Goal: Find contact information: Find contact information

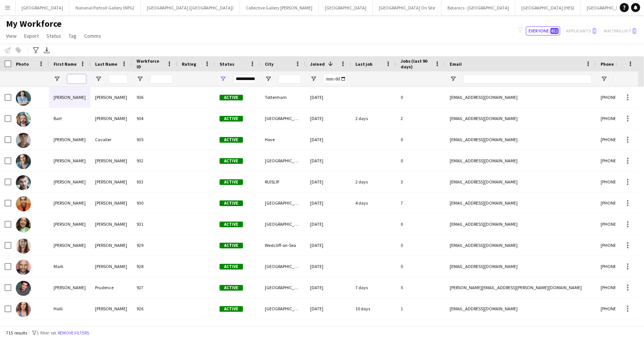
click at [77, 78] on input "First Name Filter Input" at bounding box center [76, 78] width 19 height 9
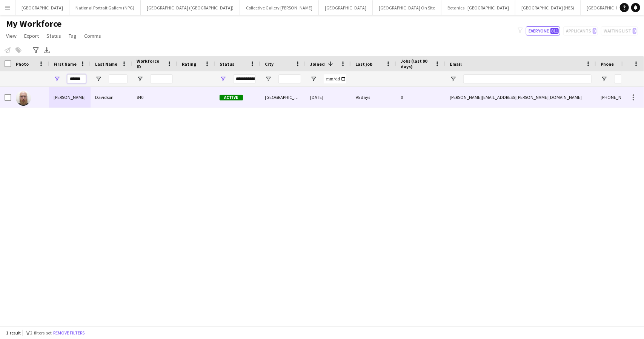
type input "******"
click at [98, 101] on div "Davidson" at bounding box center [112, 97] width 42 height 21
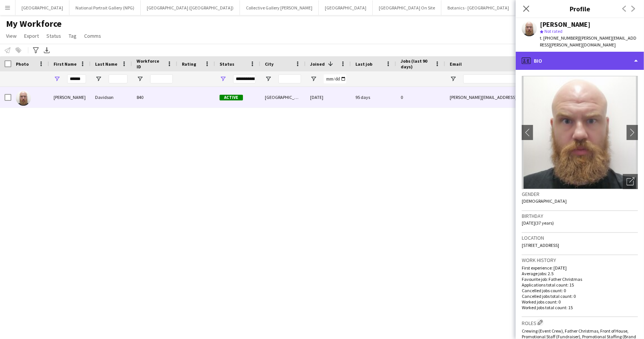
click at [603, 63] on div "profile Bio" at bounding box center [580, 61] width 128 height 18
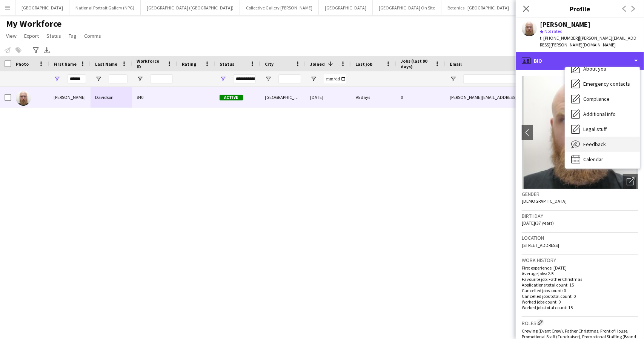
scroll to position [56, 0]
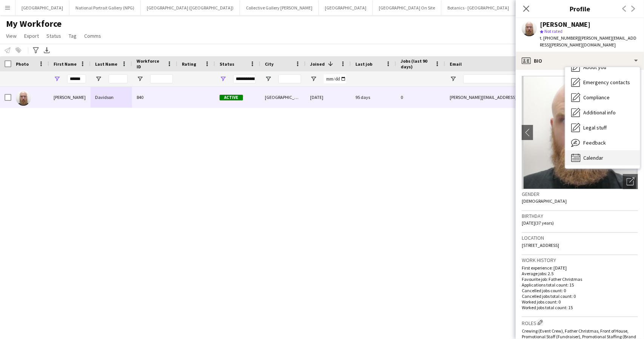
click at [598, 154] on span "Calendar" at bounding box center [593, 157] width 20 height 7
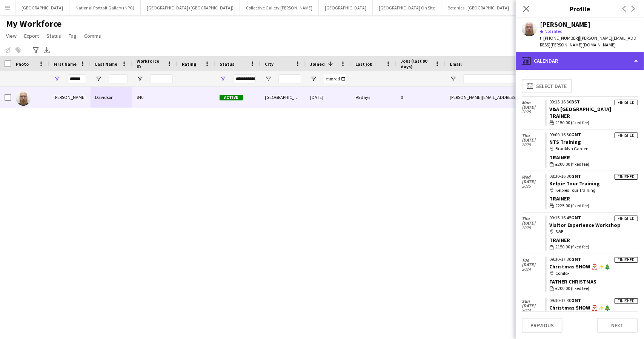
click at [621, 61] on div "calendar-full Calendar" at bounding box center [580, 61] width 128 height 18
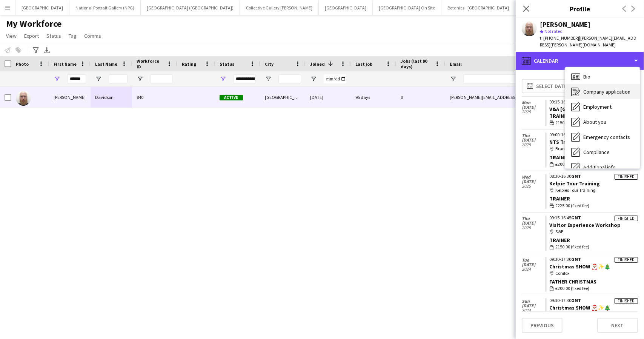
scroll to position [0, 0]
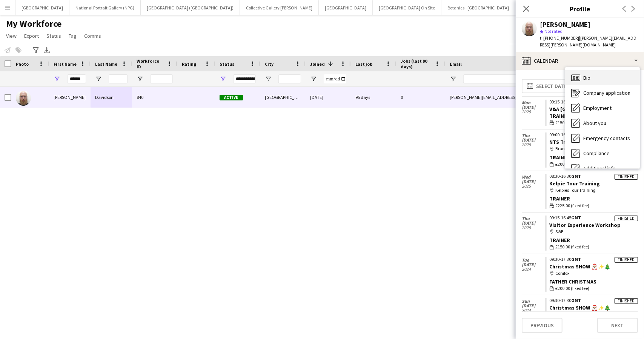
click at [596, 75] on div "Bio Bio" at bounding box center [602, 77] width 75 height 15
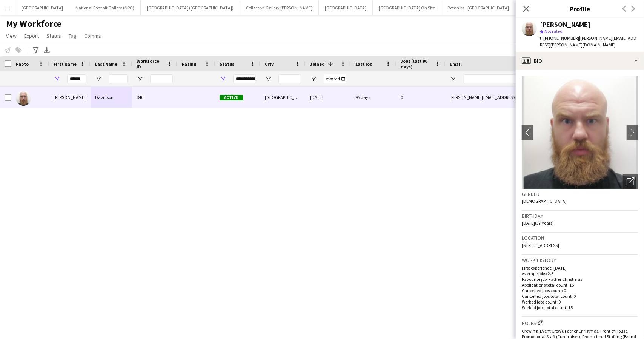
drag, startPoint x: 608, startPoint y: 245, endPoint x: 522, endPoint y: 250, distance: 86.2
click at [522, 250] on div "Location [STREET_ADDRESS]" at bounding box center [580, 244] width 116 height 22
copy span "[STREET_ADDRESS]"
drag, startPoint x: 575, startPoint y: 37, endPoint x: 553, endPoint y: 41, distance: 22.6
click at [553, 41] on div "t. [PHONE_NUMBER] | [PERSON_NAME][EMAIL_ADDRESS][PERSON_NAME][DOMAIN_NAME]" at bounding box center [589, 42] width 98 height 14
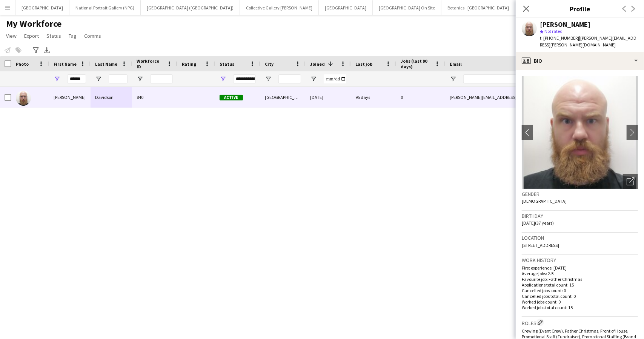
copy span "7841144364"
drag, startPoint x: 636, startPoint y: 38, endPoint x: 624, endPoint y: 38, distance: 12.1
click at [624, 38] on div "t. [PHONE_NUMBER] | [PERSON_NAME][EMAIL_ADDRESS][PERSON_NAME][DOMAIN_NAME]" at bounding box center [589, 42] width 98 height 14
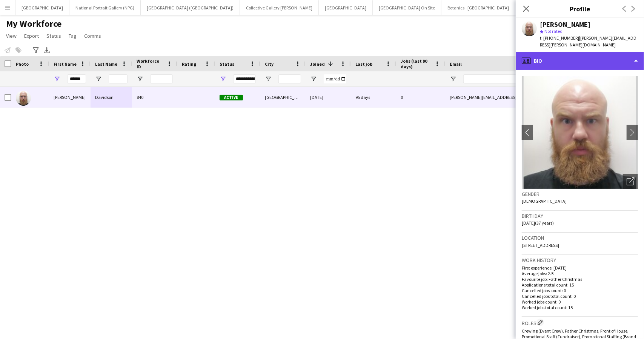
click at [585, 56] on div "profile Bio" at bounding box center [580, 61] width 128 height 18
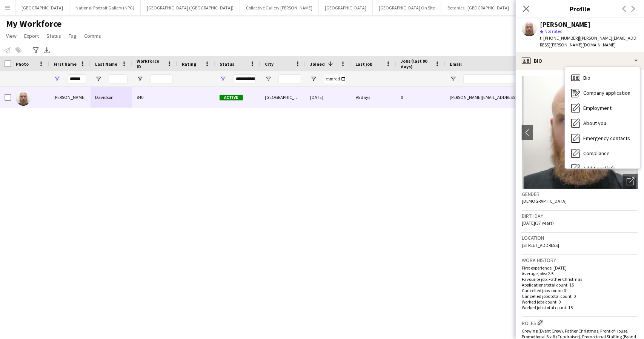
click at [577, 38] on span "| [PERSON_NAME][EMAIL_ADDRESS][PERSON_NAME][DOMAIN_NAME]" at bounding box center [588, 41] width 97 height 12
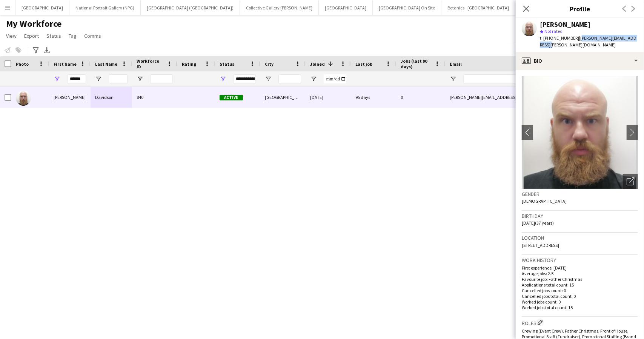
drag, startPoint x: 578, startPoint y: 38, endPoint x: 579, endPoint y: 44, distance: 6.1
click at [579, 44] on div "t. [PHONE_NUMBER] | [PERSON_NAME][EMAIL_ADDRESS][PERSON_NAME][DOMAIN_NAME]" at bounding box center [589, 42] width 98 height 14
copy span "[PERSON_NAME][EMAIL_ADDRESS][PERSON_NAME][DOMAIN_NAME]"
